Goal: Register for event/course

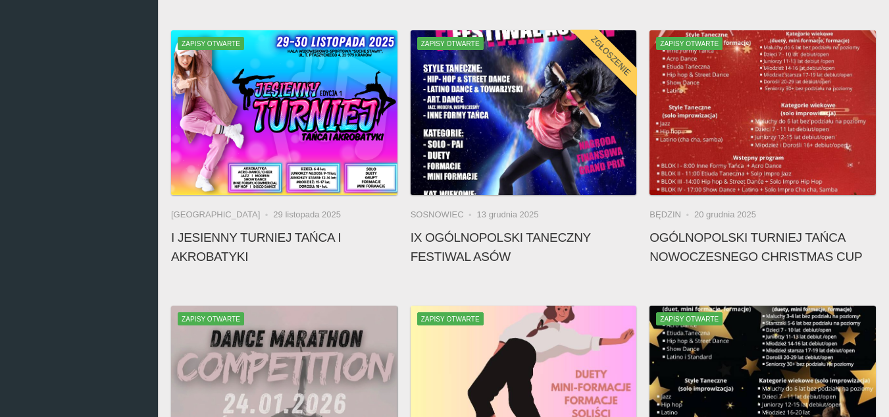
scroll to position [886, 0]
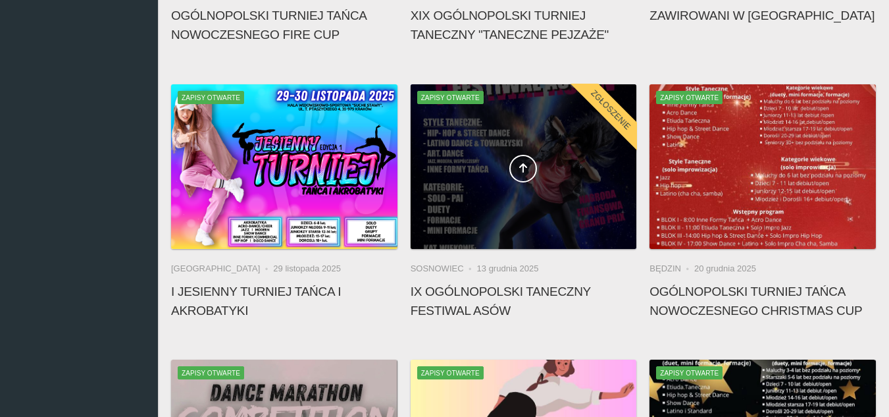
click at [480, 172] on span at bounding box center [524, 169] width 226 height 28
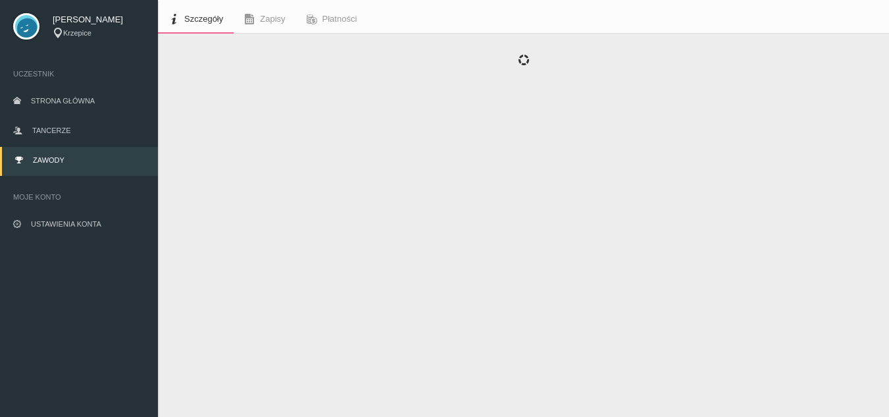
scroll to position [34, 0]
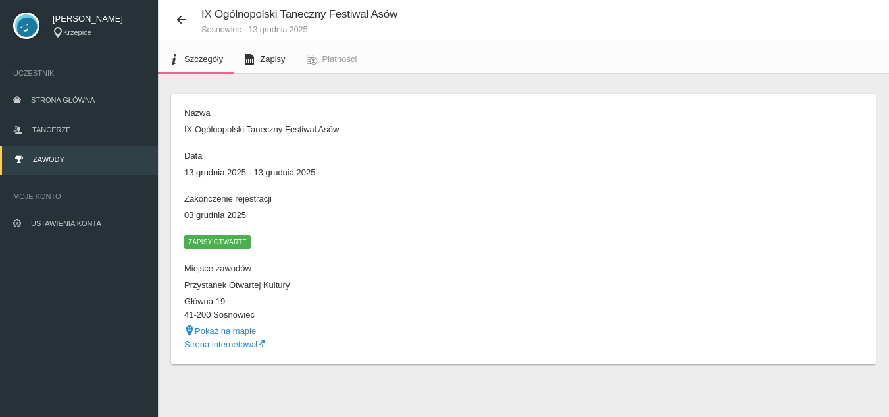
click at [265, 57] on span "Zapisy" at bounding box center [272, 59] width 25 height 10
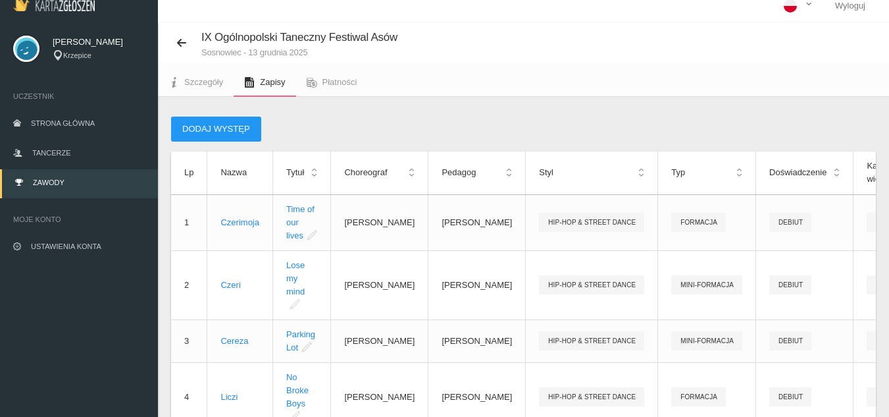
scroll to position [9, 0]
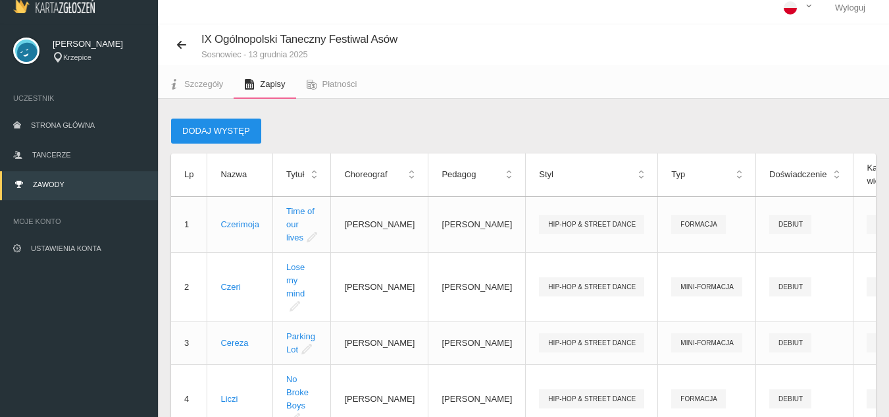
click at [215, 131] on button "Dodaj występ" at bounding box center [216, 130] width 90 height 25
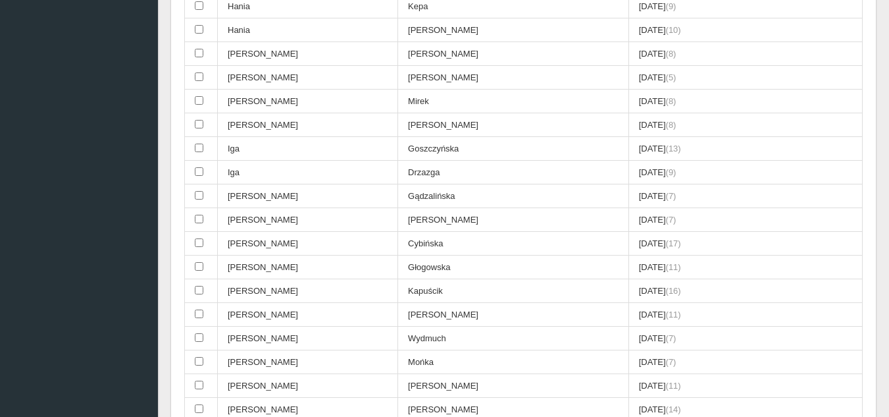
scroll to position [646, 0]
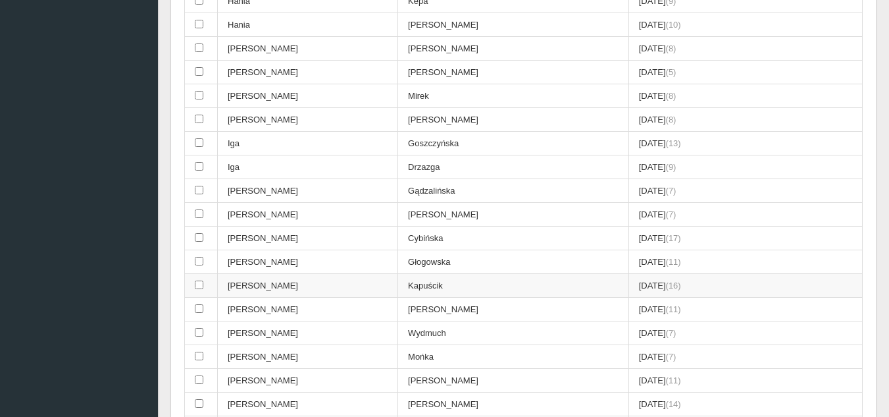
click at [203, 285] on input "checkbox" at bounding box center [199, 284] width 9 height 9
checkbox input "true"
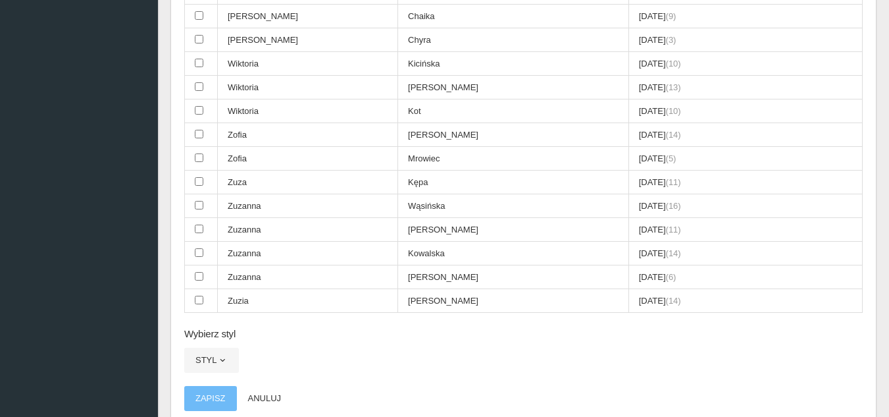
scroll to position [2592, 0]
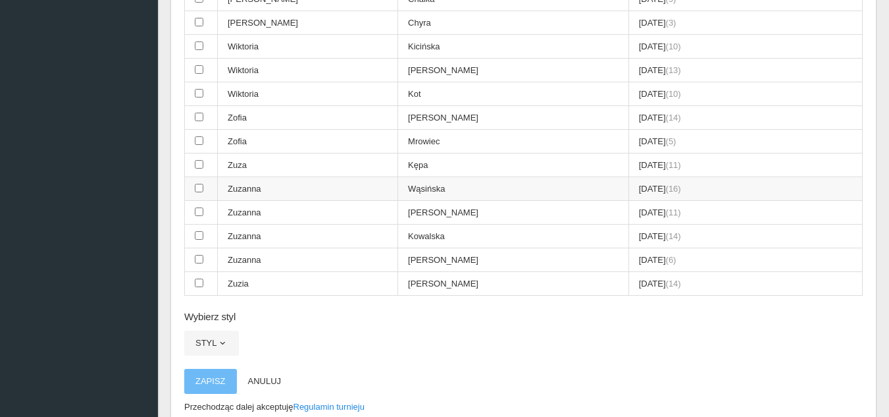
click at [205, 186] on td at bounding box center [201, 189] width 33 height 24
checkbox input "true"
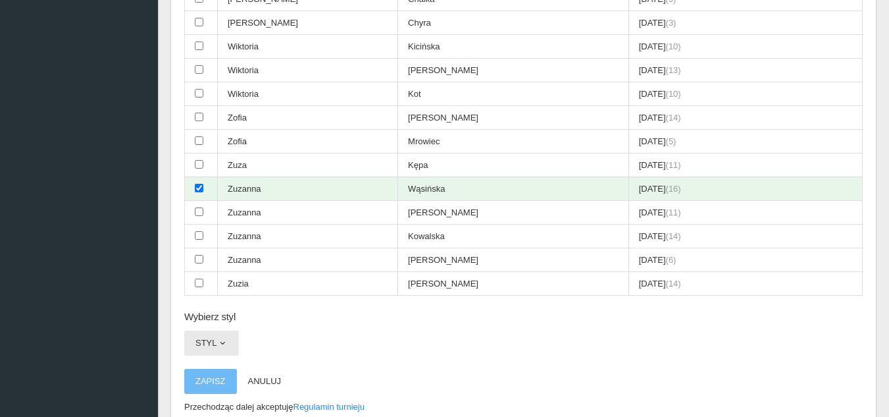
click at [211, 341] on button "Styl" at bounding box center [211, 342] width 55 height 25
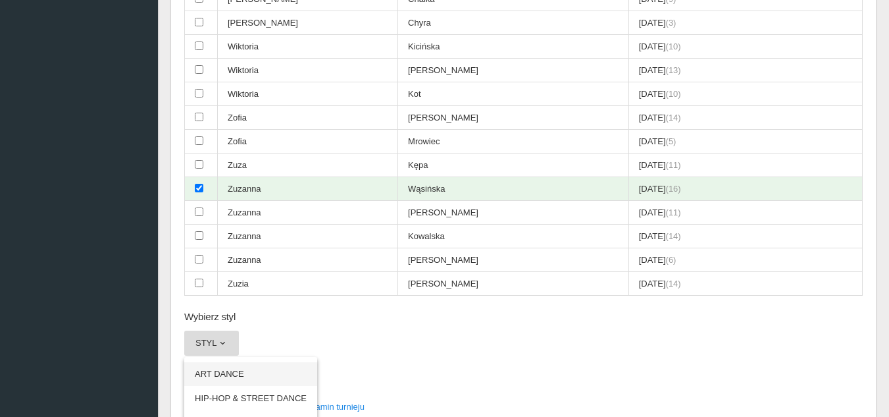
click at [235, 373] on link "ART DANCE" at bounding box center [250, 374] width 133 height 24
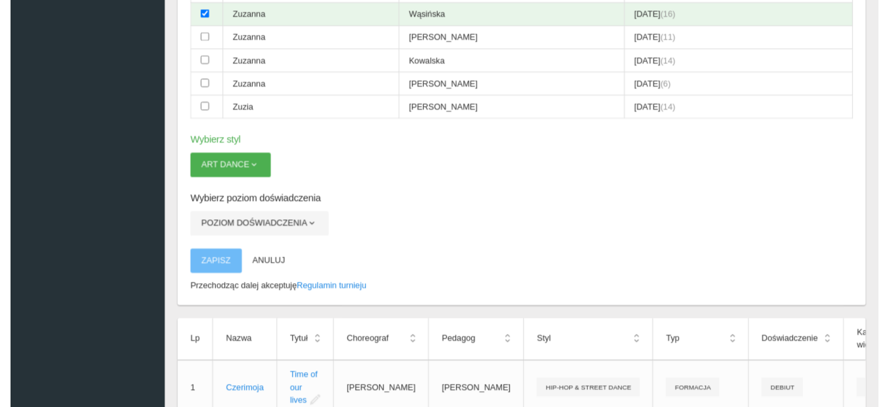
scroll to position [2789, 0]
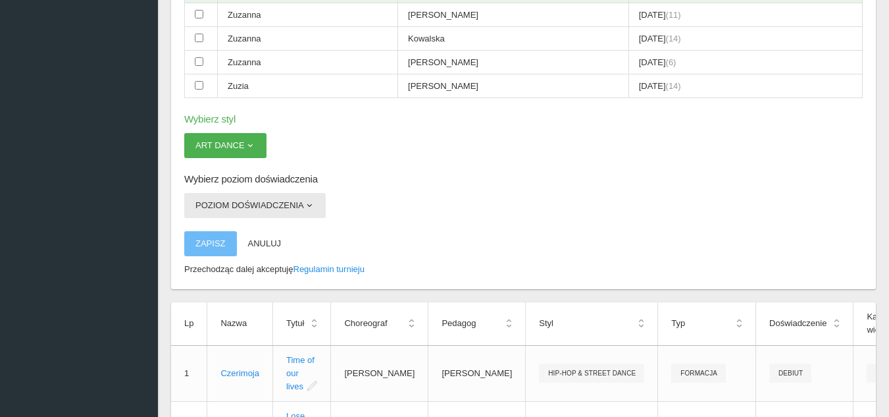
click at [272, 198] on button "Poziom doświadczenia" at bounding box center [255, 205] width 142 height 25
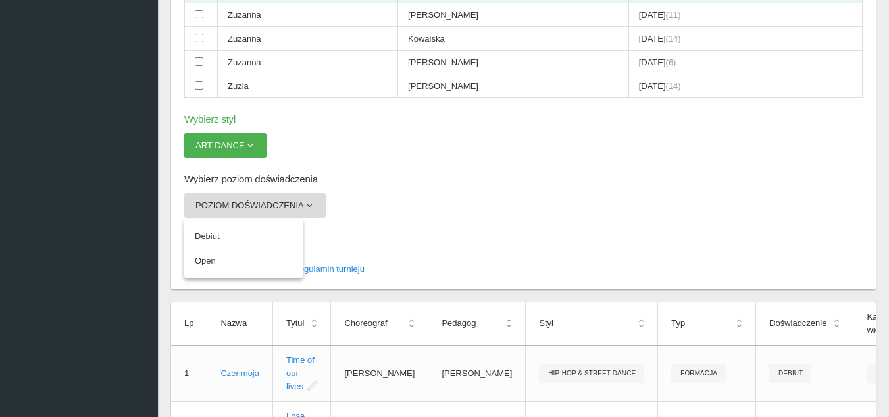
drag, startPoint x: 203, startPoint y: 219, endPoint x: 204, endPoint y: 226, distance: 7.3
click at [204, 223] on ul "Debiut Open" at bounding box center [243, 248] width 118 height 59
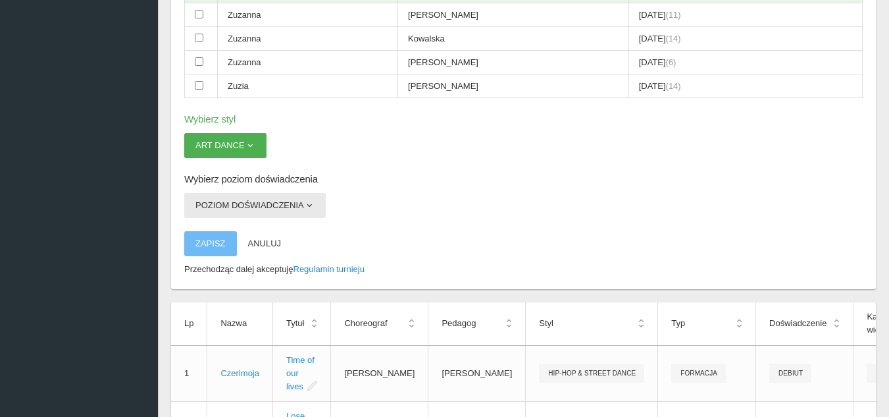
click at [291, 204] on button "Poziom doświadczenia" at bounding box center [255, 205] width 142 height 25
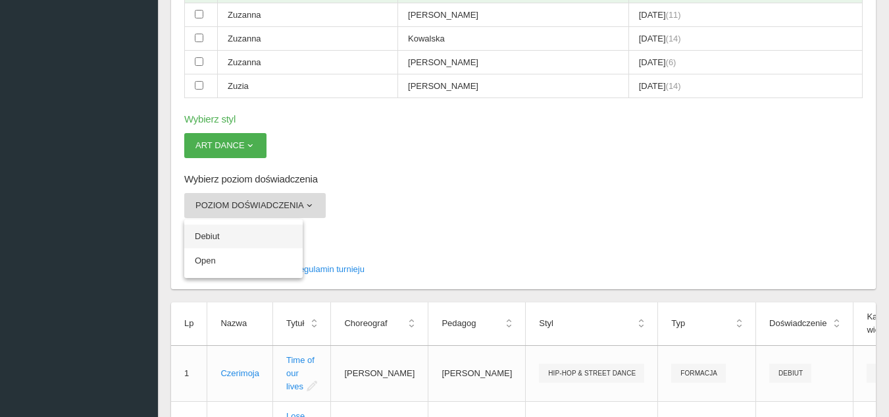
click at [213, 236] on link "Debiut" at bounding box center [243, 236] width 118 height 24
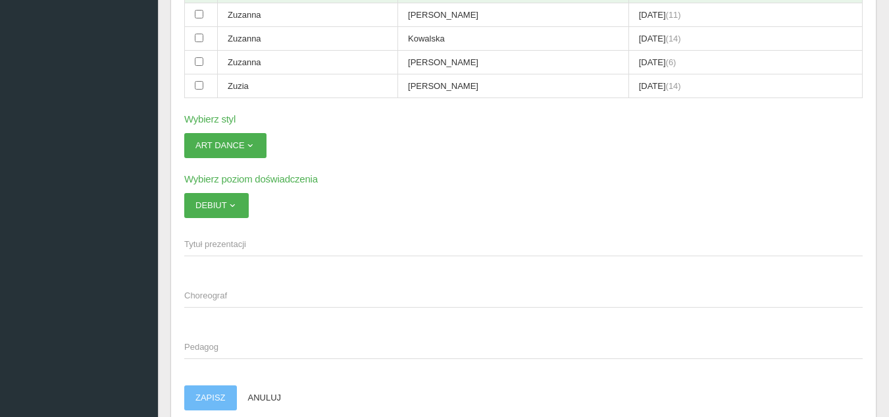
click at [261, 246] on span "Tytuł prezentacji" at bounding box center [517, 244] width 666 height 13
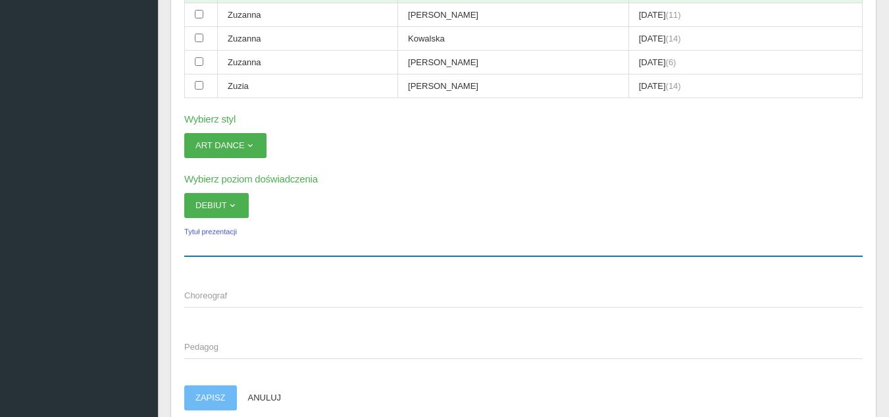
click at [261, 246] on input "Tytuł prezentacji" at bounding box center [523, 243] width 679 height 25
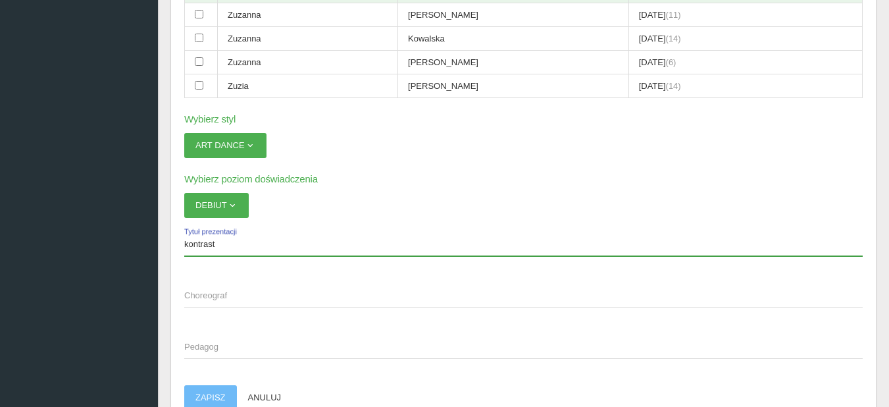
type input "kontrast"
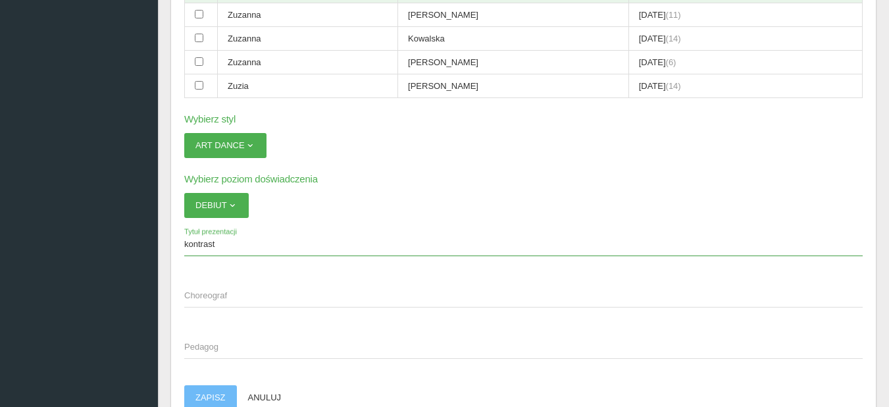
click at [215, 294] on span "Choreograf" at bounding box center [517, 295] width 666 height 13
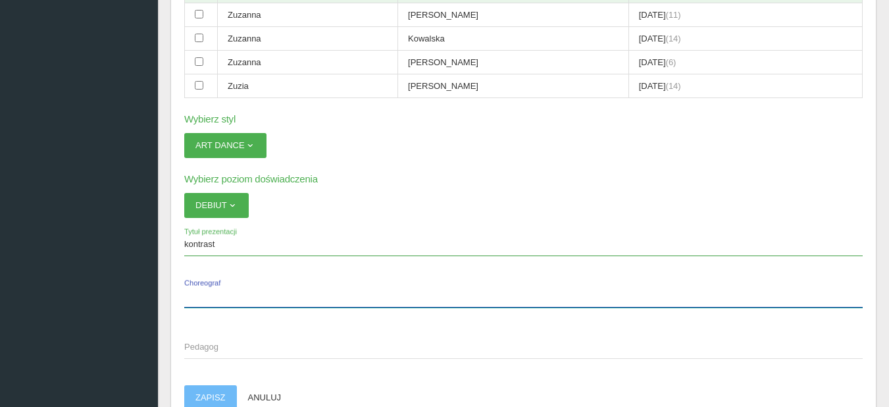
click at [215, 294] on input "Choreograf" at bounding box center [523, 294] width 679 height 25
type input "[PERSON_NAME]"
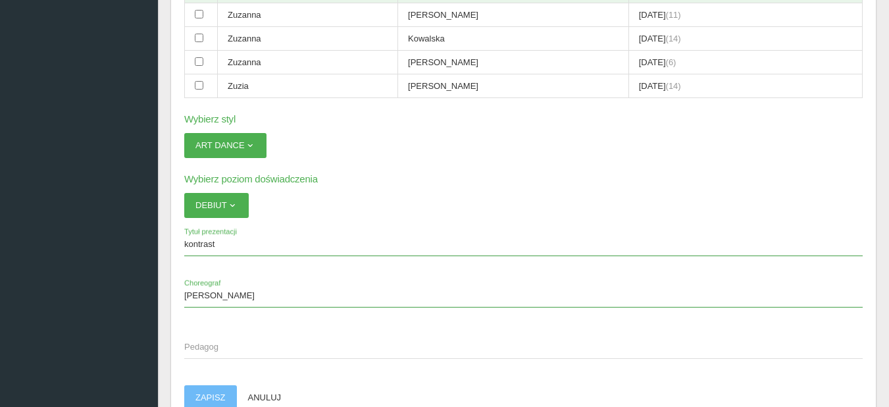
click at [194, 346] on span "Pedagog" at bounding box center [517, 346] width 666 height 13
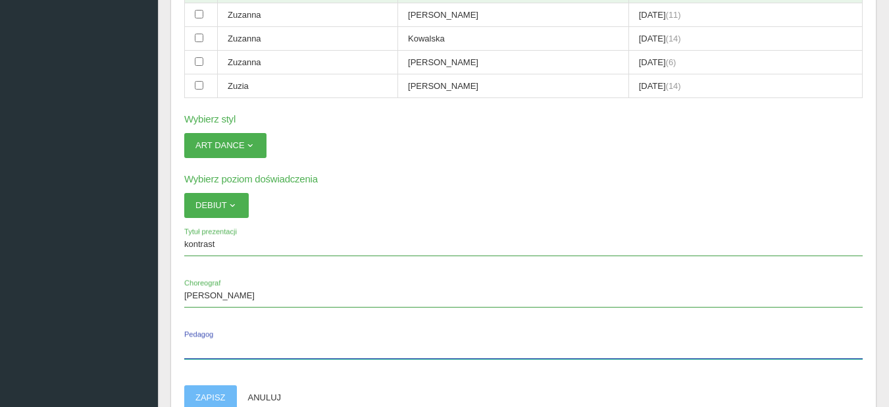
click at [194, 346] on input "Pedagog" at bounding box center [523, 346] width 679 height 25
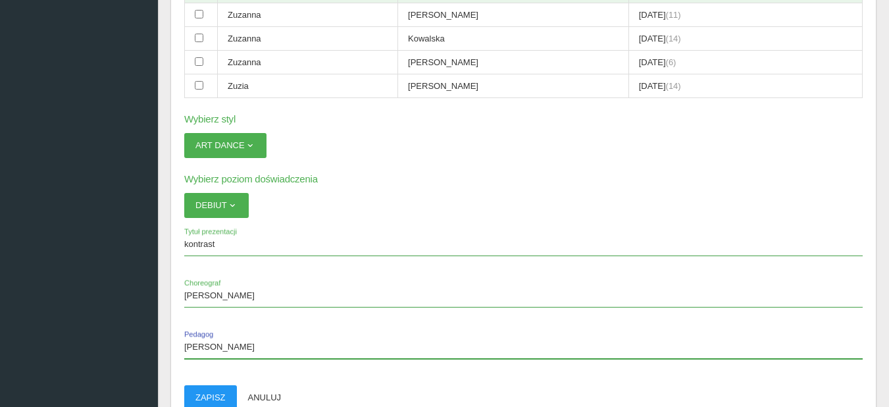
scroll to position [2855, 0]
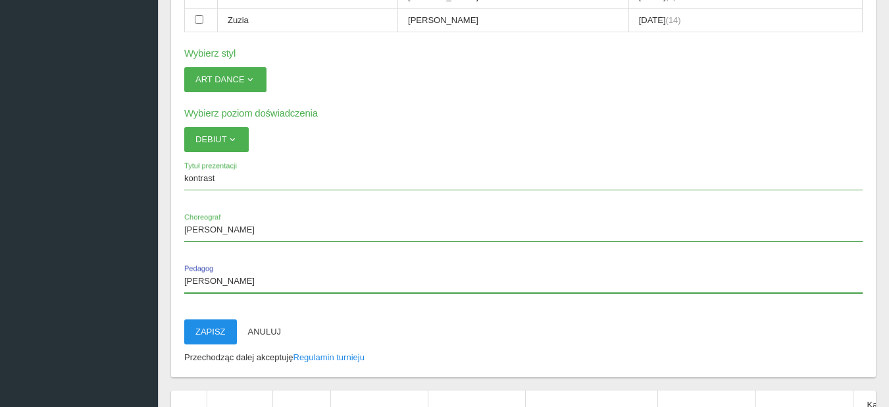
type input "[PERSON_NAME]"
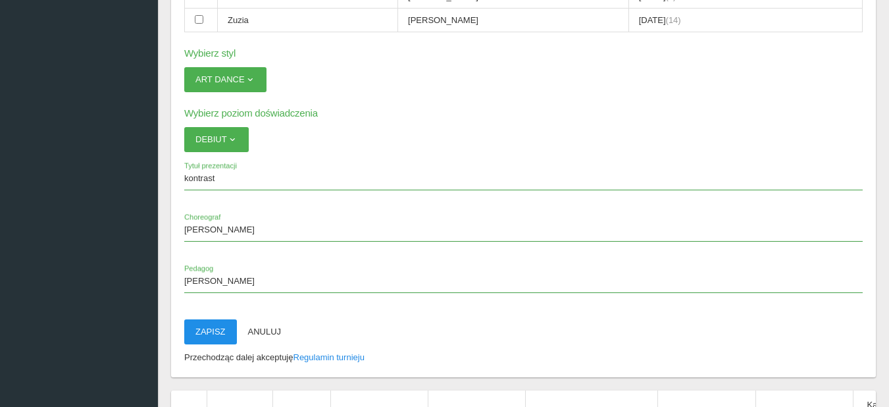
click at [213, 331] on button "Zapisz" at bounding box center [210, 331] width 53 height 25
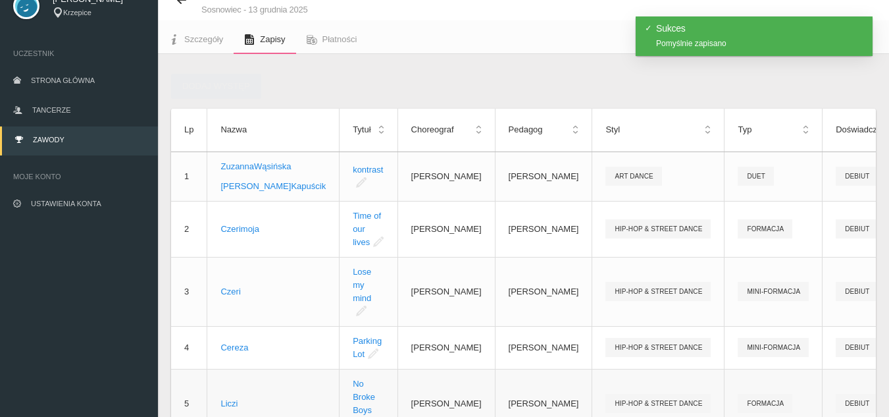
scroll to position [0, 0]
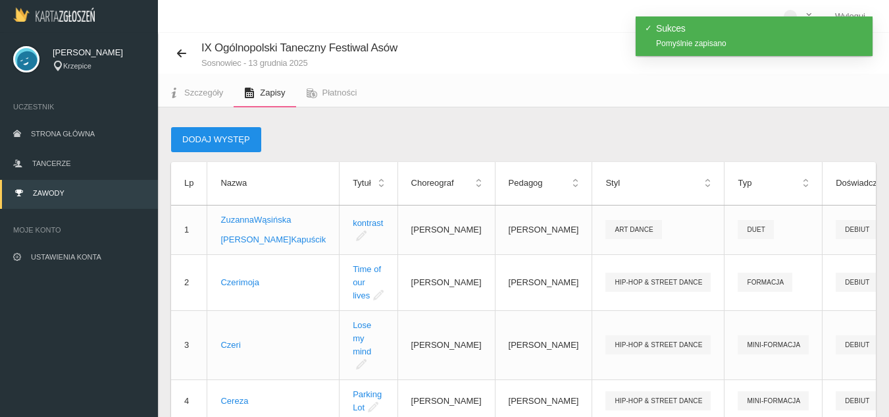
click at [235, 144] on button "Dodaj występ" at bounding box center [216, 139] width 90 height 25
